Goal: Information Seeking & Learning: Compare options

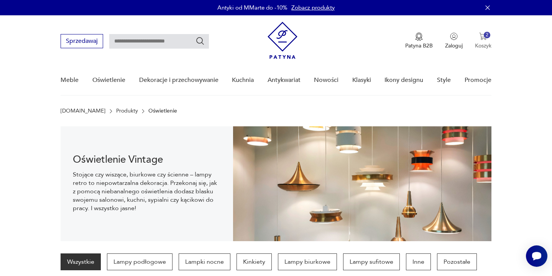
click at [483, 40] on button "2 Koszyk" at bounding box center [483, 41] width 16 height 17
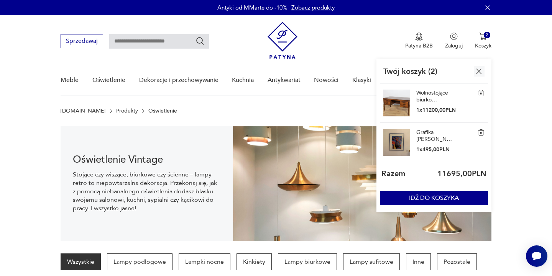
click at [399, 105] on img at bounding box center [396, 103] width 27 height 27
click at [425, 103] on div "Wolnostojące biurko palisandrowe, Dania, lata 60. 1 x 11200,00 PLN" at bounding box center [435, 103] width 39 height 27
click at [427, 96] on link "Wolnostojące biurko palisandrowe, Dania, lata 60." at bounding box center [435, 97] width 38 height 14
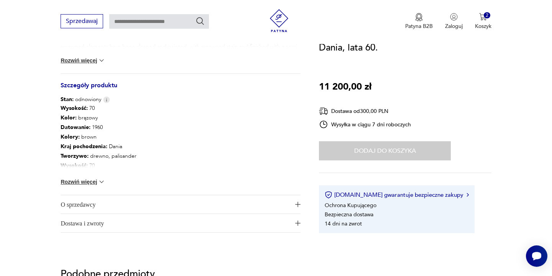
scroll to position [358, 0]
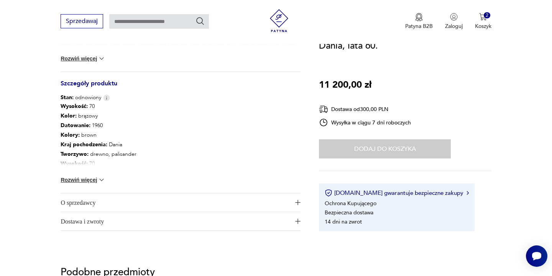
click at [80, 182] on button "Rozwiń więcej" at bounding box center [83, 180] width 44 height 8
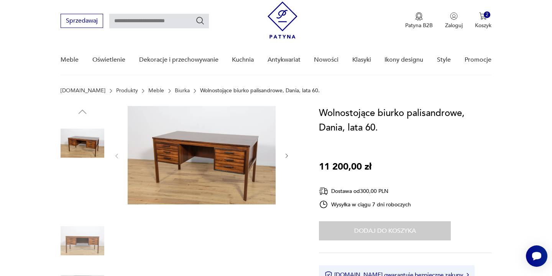
scroll to position [19, 0]
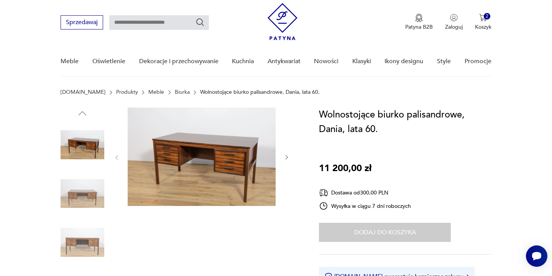
click at [78, 142] on img at bounding box center [83, 145] width 44 height 44
click at [198, 146] on img at bounding box center [202, 157] width 148 height 98
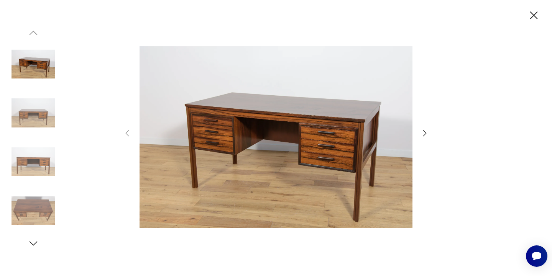
click at [426, 131] on icon "button" at bounding box center [424, 133] width 9 height 9
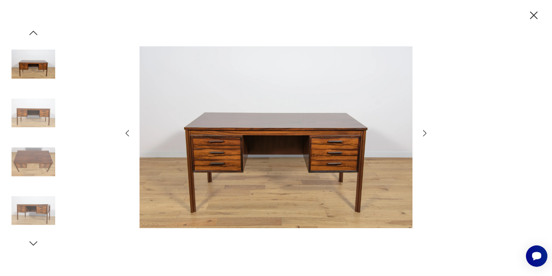
click at [423, 133] on icon "button" at bounding box center [424, 133] width 9 height 9
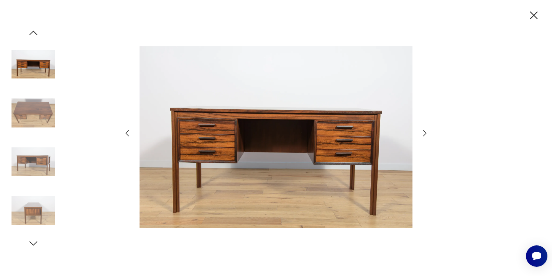
click at [423, 133] on icon "button" at bounding box center [424, 133] width 9 height 9
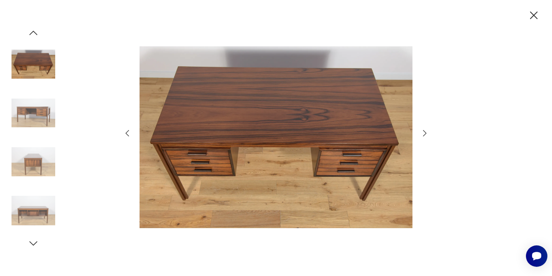
click at [423, 133] on icon "button" at bounding box center [424, 133] width 9 height 9
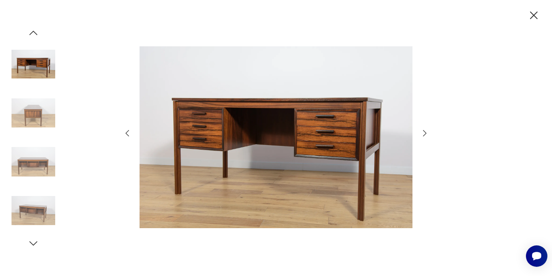
click at [423, 133] on icon "button" at bounding box center [424, 133] width 9 height 9
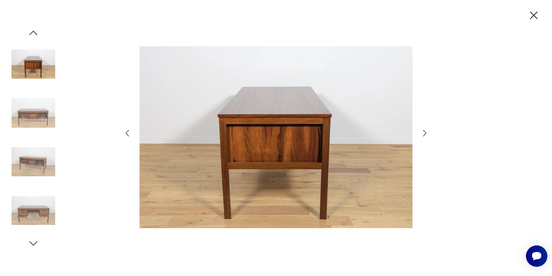
click at [423, 133] on icon "button" at bounding box center [424, 133] width 9 height 9
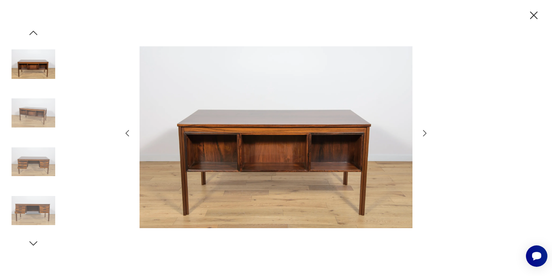
click at [423, 133] on icon "button" at bounding box center [424, 133] width 9 height 9
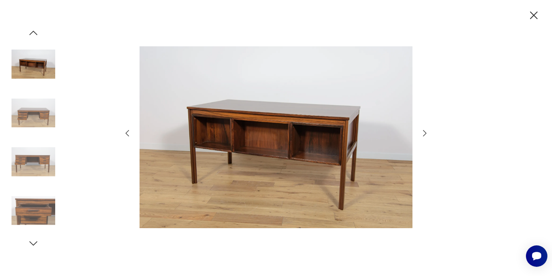
click at [423, 133] on icon "button" at bounding box center [424, 133] width 9 height 9
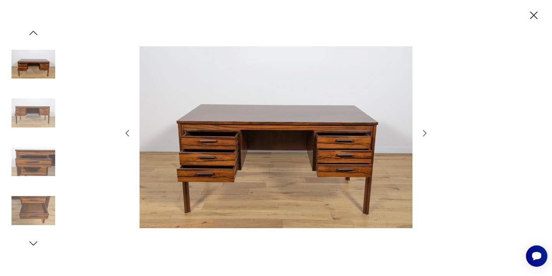
click at [535, 13] on icon "button" at bounding box center [534, 15] width 8 height 8
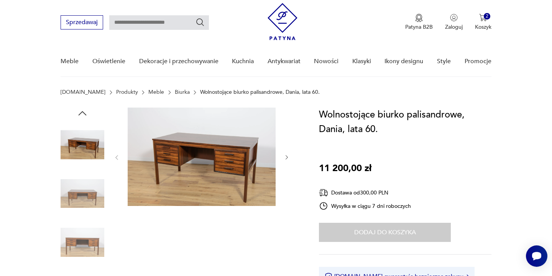
click at [175, 92] on link "Biurka" at bounding box center [182, 92] width 15 height 6
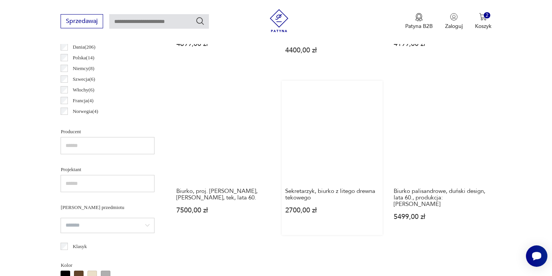
scroll to position [431, 0]
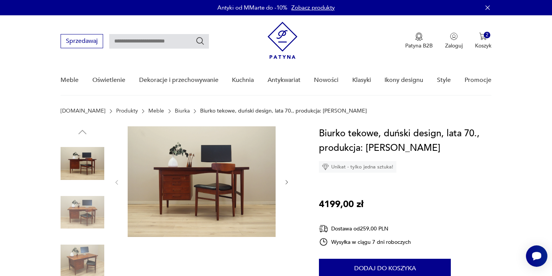
click at [318, 121] on section "[DOMAIN_NAME] Produkty Meble Biurka Biurko tekowe, duński design, lata 70., pro…" at bounding box center [276, 117] width 552 height 18
click at [200, 178] on img at bounding box center [202, 181] width 148 height 111
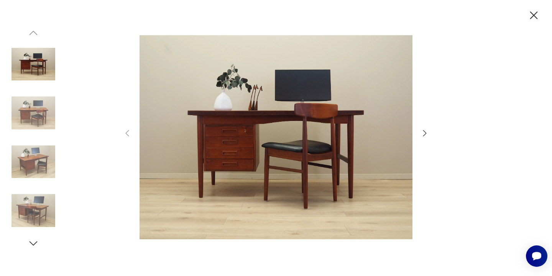
click at [420, 134] on icon "button" at bounding box center [424, 133] width 9 height 9
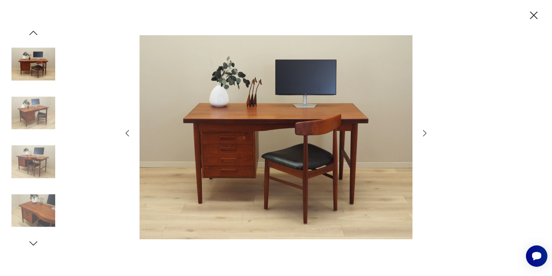
click at [422, 133] on icon "button" at bounding box center [424, 133] width 9 height 9
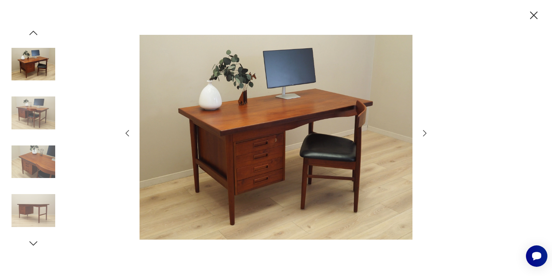
click at [423, 134] on icon "button" at bounding box center [424, 133] width 9 height 9
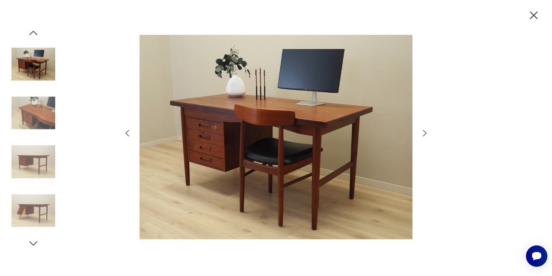
click at [423, 134] on icon "button" at bounding box center [424, 133] width 9 height 9
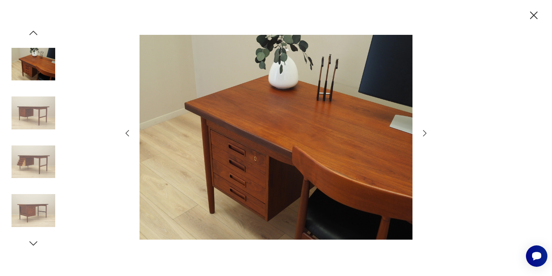
click at [423, 134] on icon "button" at bounding box center [424, 133] width 9 height 9
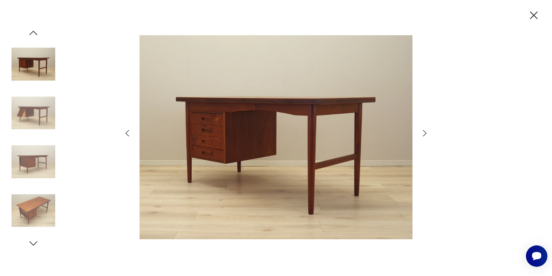
click at [423, 134] on icon "button" at bounding box center [424, 133] width 9 height 9
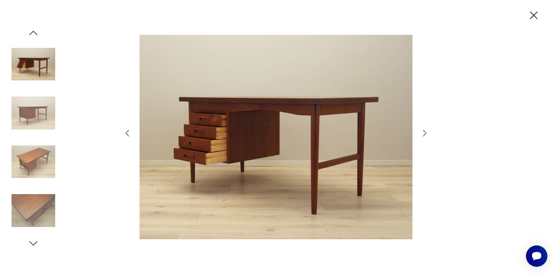
click at [423, 134] on icon "button" at bounding box center [424, 133] width 9 height 9
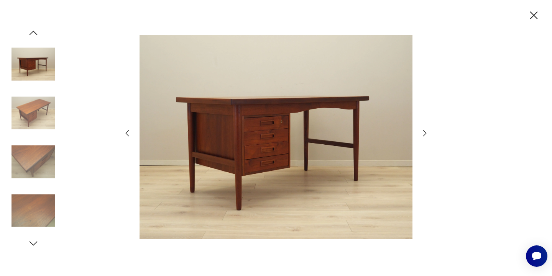
click at [423, 134] on icon "button" at bounding box center [424, 133] width 9 height 9
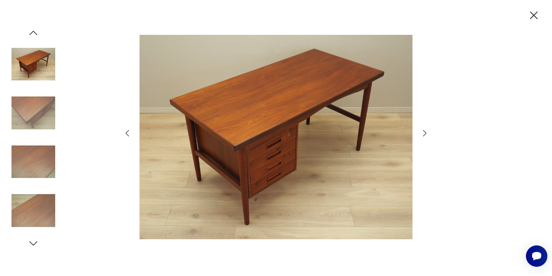
click at [534, 12] on icon "button" at bounding box center [533, 15] width 13 height 13
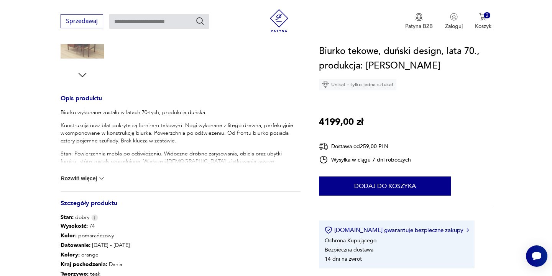
scroll to position [270, 0]
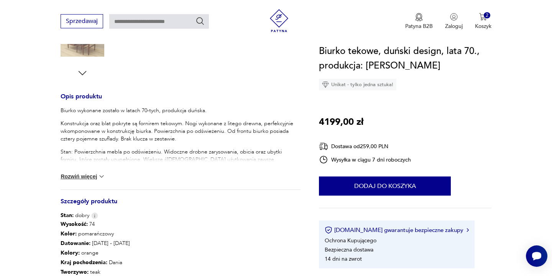
click at [88, 177] on button "Rozwiń więcej" at bounding box center [83, 177] width 44 height 8
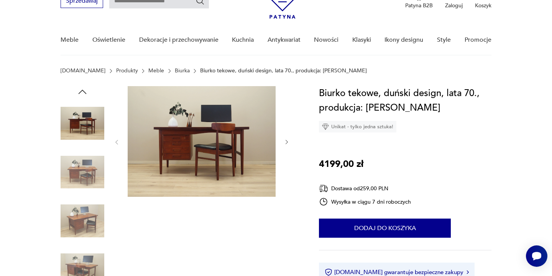
scroll to position [39, 0]
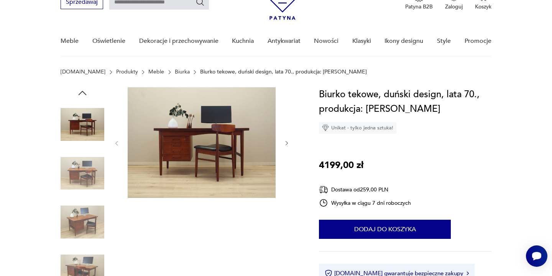
click at [77, 220] on img at bounding box center [83, 222] width 44 height 44
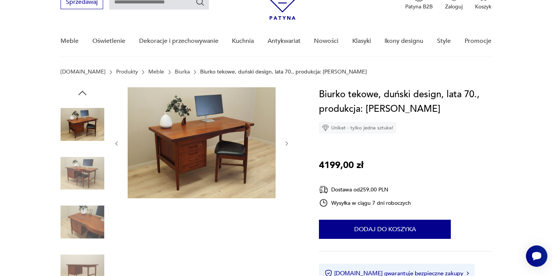
click at [287, 142] on icon "button" at bounding box center [286, 144] width 7 height 7
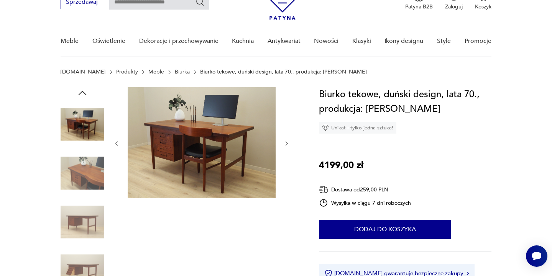
click at [287, 142] on icon "button" at bounding box center [286, 144] width 7 height 7
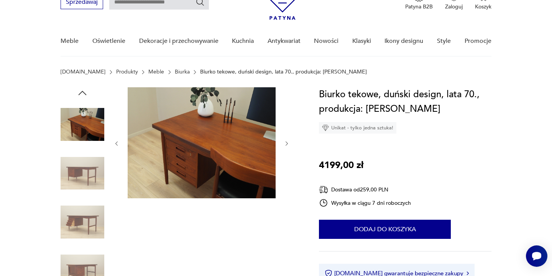
click at [287, 142] on icon "button" at bounding box center [286, 144] width 7 height 7
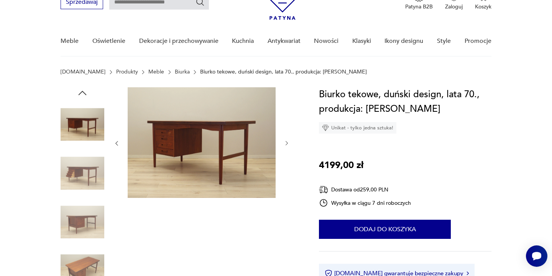
click at [287, 142] on icon "button" at bounding box center [286, 143] width 7 height 7
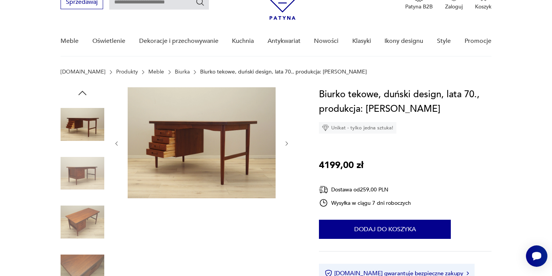
click at [287, 142] on icon "button" at bounding box center [286, 144] width 7 height 7
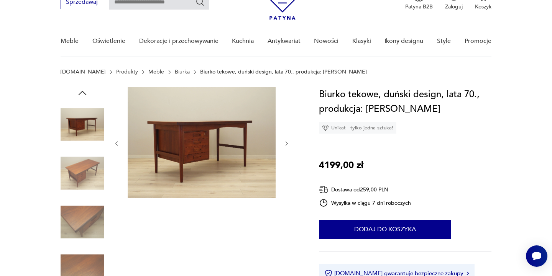
click at [287, 142] on icon "button" at bounding box center [286, 144] width 7 height 7
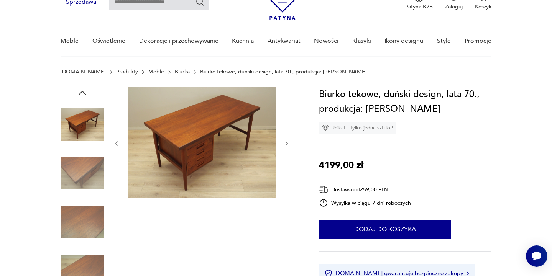
click at [287, 142] on icon "button" at bounding box center [286, 144] width 7 height 7
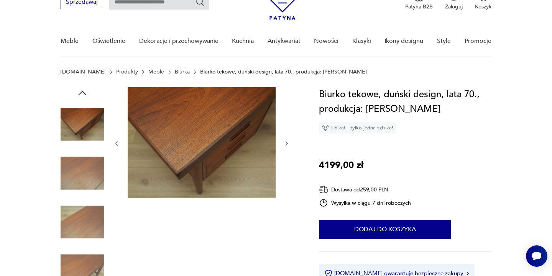
click at [287, 142] on icon "button" at bounding box center [286, 144] width 7 height 7
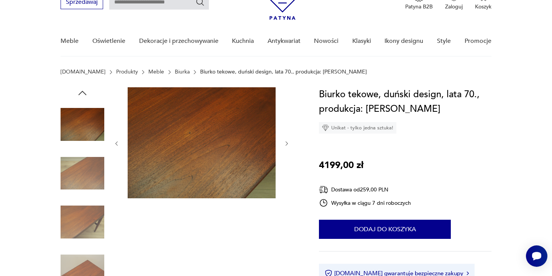
click at [287, 142] on icon "button" at bounding box center [286, 144] width 7 height 7
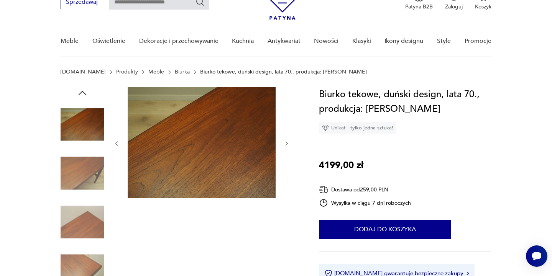
click at [287, 142] on icon "button" at bounding box center [286, 144] width 7 height 7
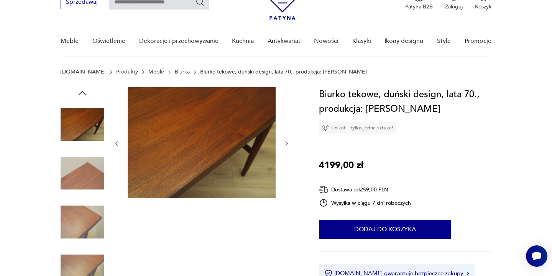
click at [287, 142] on icon "button" at bounding box center [286, 144] width 7 height 7
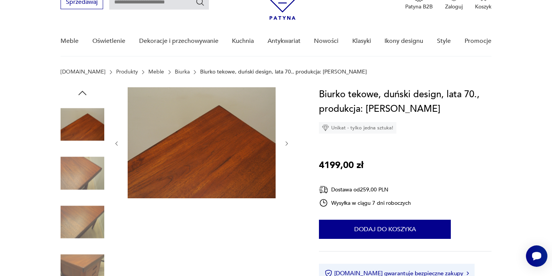
click at [287, 142] on icon "button" at bounding box center [286, 144] width 7 height 7
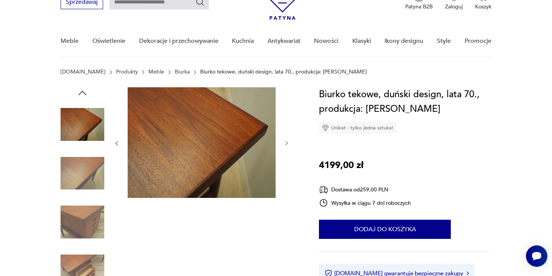
click at [287, 142] on icon "button" at bounding box center [286, 143] width 7 height 7
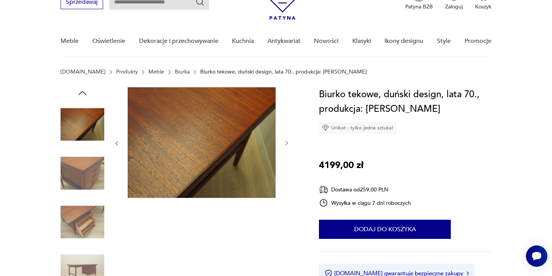
click at [287, 142] on icon "button" at bounding box center [286, 143] width 7 height 7
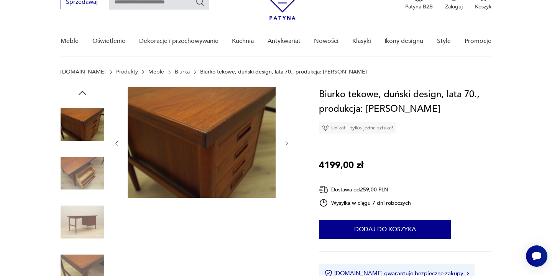
click at [287, 142] on icon "button" at bounding box center [286, 143] width 7 height 7
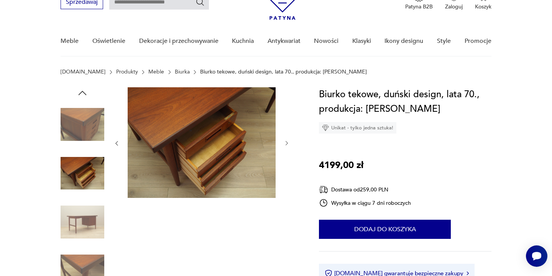
click at [287, 142] on icon "button" at bounding box center [286, 143] width 7 height 7
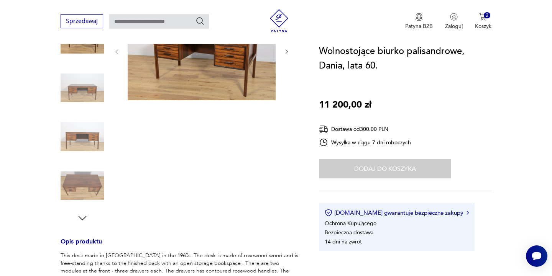
scroll to position [156, 0]
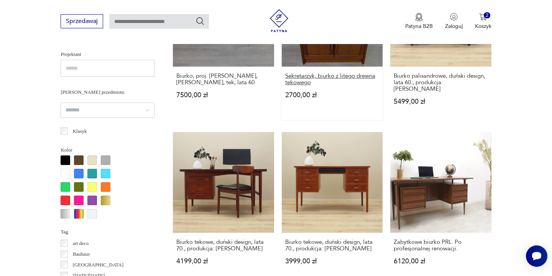
scroll to position [554, 0]
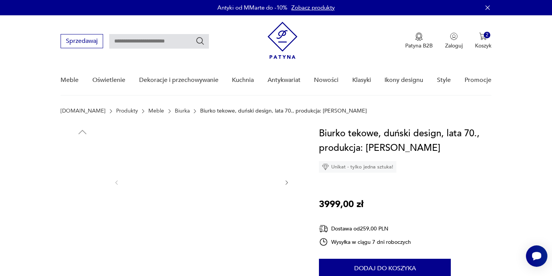
click at [214, 174] on img at bounding box center [202, 181] width 148 height 111
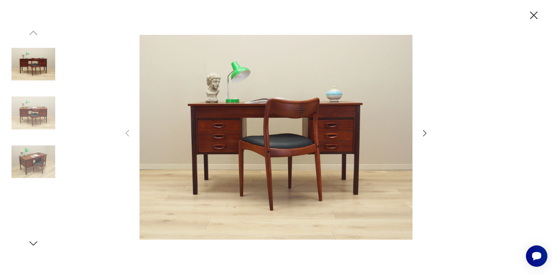
click at [424, 133] on icon "button" at bounding box center [424, 133] width 9 height 9
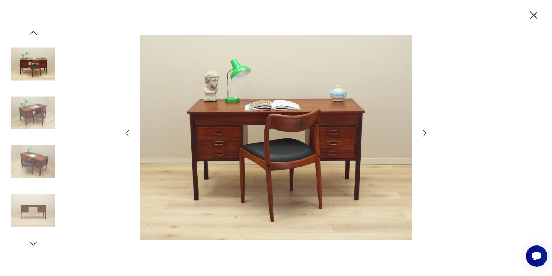
click at [424, 133] on icon "button" at bounding box center [424, 133] width 9 height 9
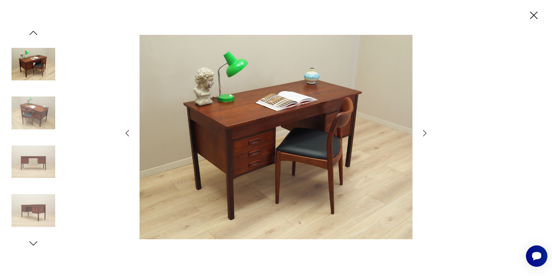
click at [424, 133] on icon "button" at bounding box center [424, 133] width 9 height 9
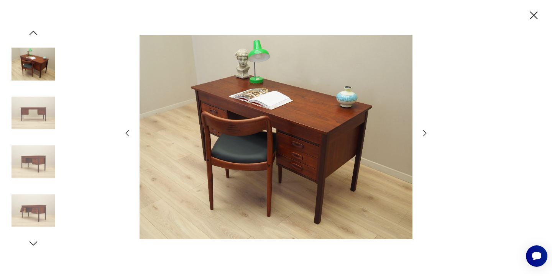
click at [424, 133] on icon "button" at bounding box center [424, 133] width 9 height 9
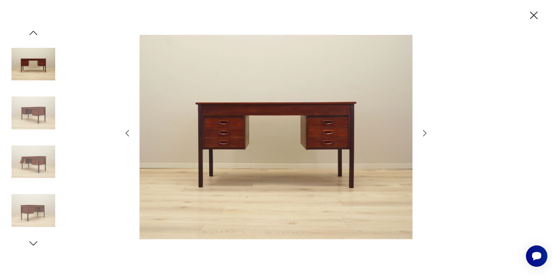
click at [424, 133] on icon "button" at bounding box center [424, 133] width 9 height 9
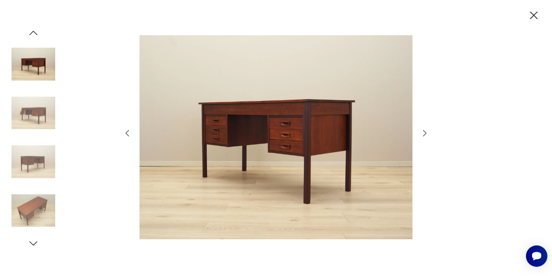
click at [424, 133] on icon "button" at bounding box center [424, 133] width 9 height 9
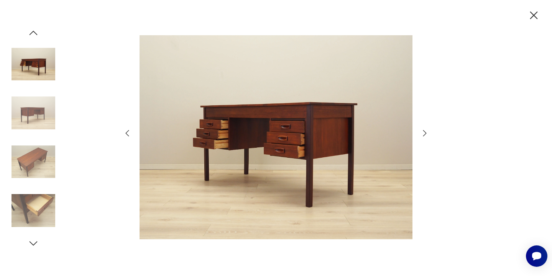
click at [424, 133] on icon "button" at bounding box center [424, 133] width 9 height 9
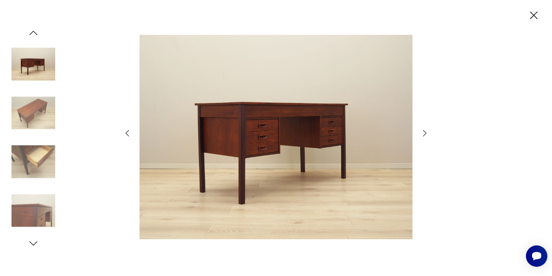
click at [424, 133] on icon "button" at bounding box center [424, 133] width 9 height 9
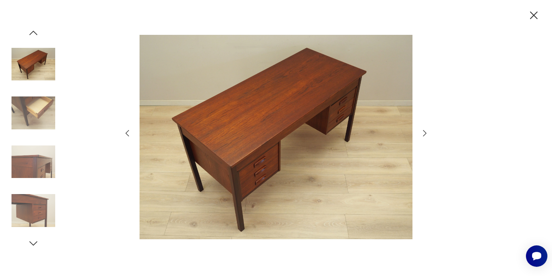
click at [424, 133] on icon "button" at bounding box center [424, 133] width 9 height 9
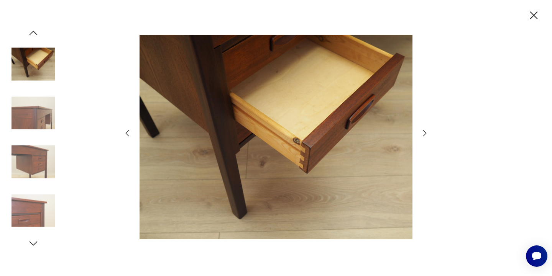
click at [424, 133] on icon "button" at bounding box center [424, 133] width 9 height 9
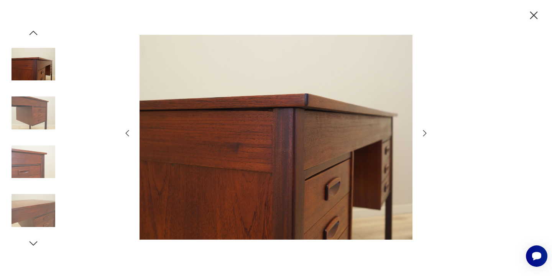
click at [424, 133] on icon "button" at bounding box center [424, 133] width 9 height 9
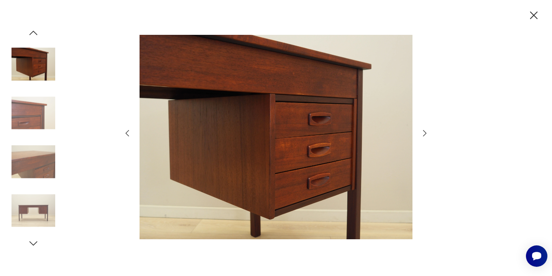
click at [424, 133] on icon "button" at bounding box center [424, 133] width 9 height 9
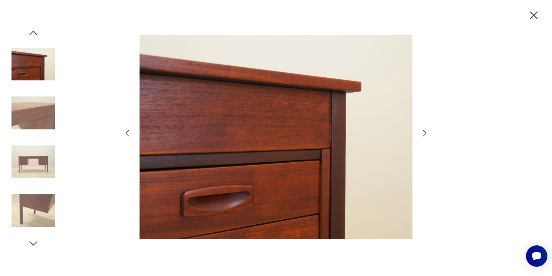
click at [534, 14] on icon "button" at bounding box center [534, 15] width 8 height 8
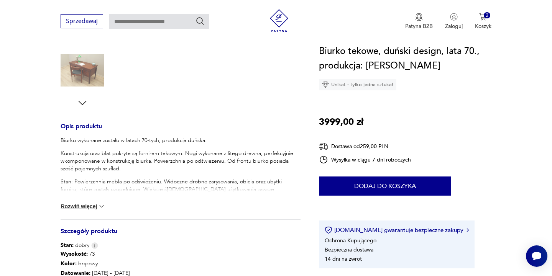
scroll to position [282, 0]
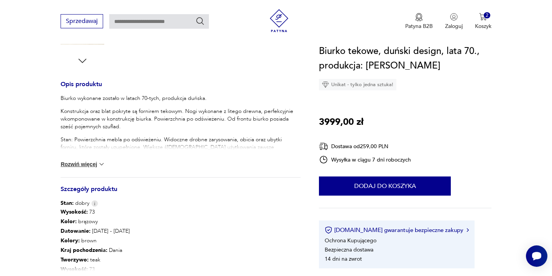
click at [80, 165] on button "Rozwiń więcej" at bounding box center [83, 164] width 44 height 8
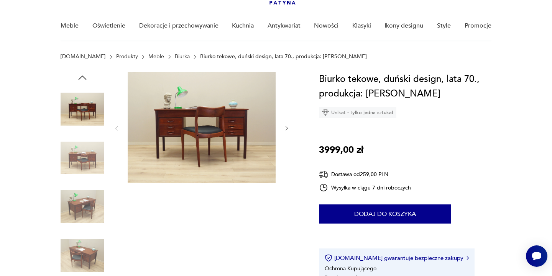
scroll to position [41, 0]
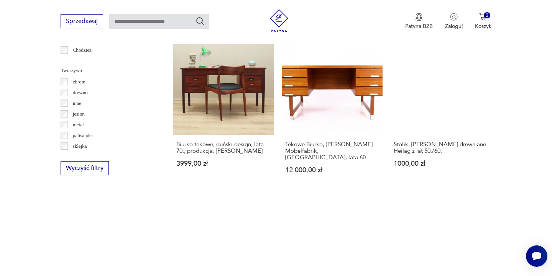
scroll to position [806, 0]
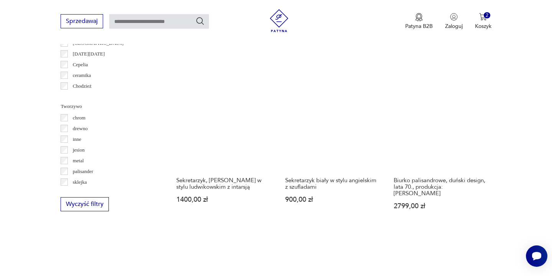
scroll to position [769, 0]
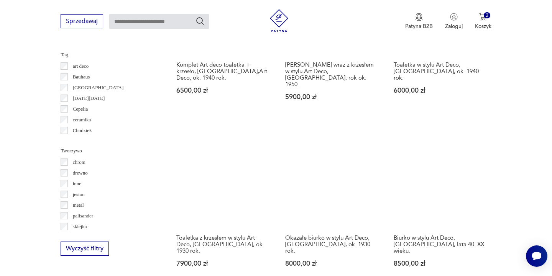
scroll to position [724, 0]
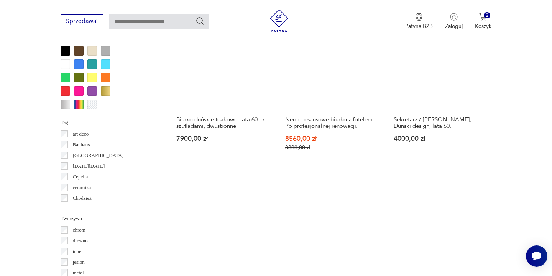
scroll to position [661, 0]
